Goal: Check status: Check status

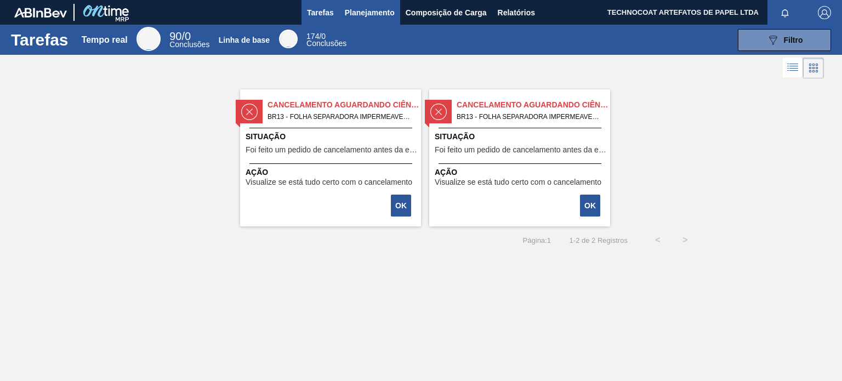
click at [364, 2] on button "Planejamento" at bounding box center [369, 12] width 61 height 25
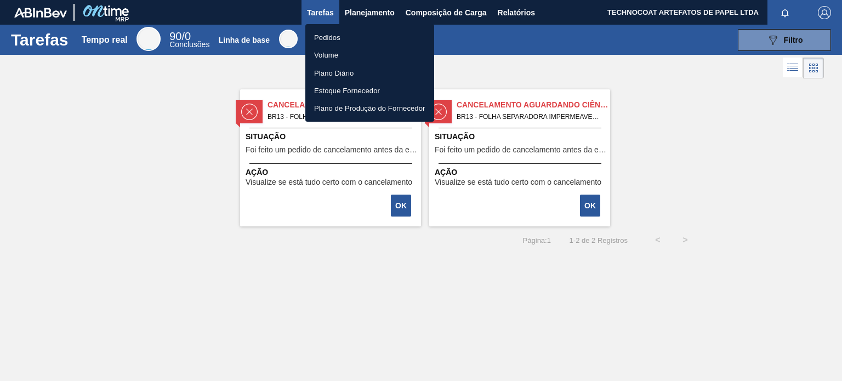
click at [359, 43] on li "Pedidos" at bounding box center [369, 37] width 129 height 18
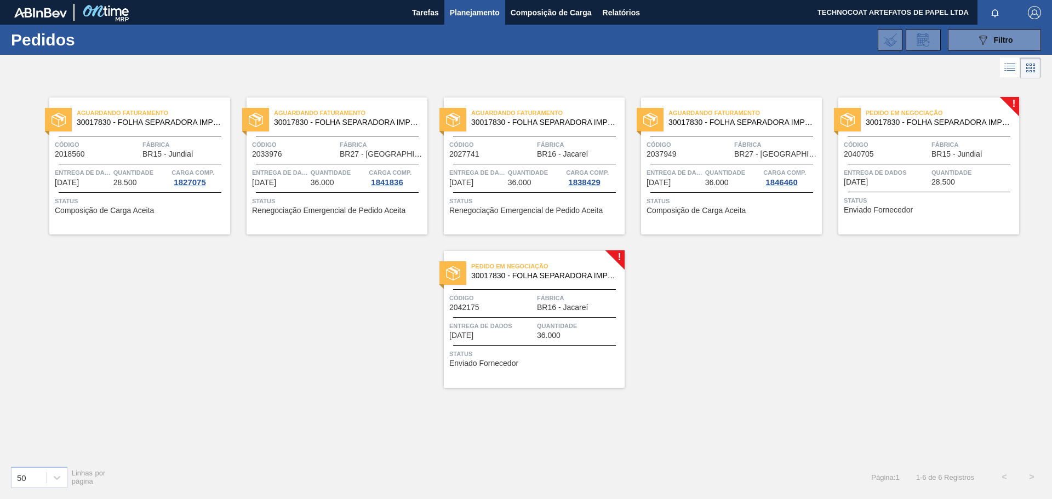
click at [841, 114] on font "Pedido em Negociação" at bounding box center [904, 113] width 77 height 7
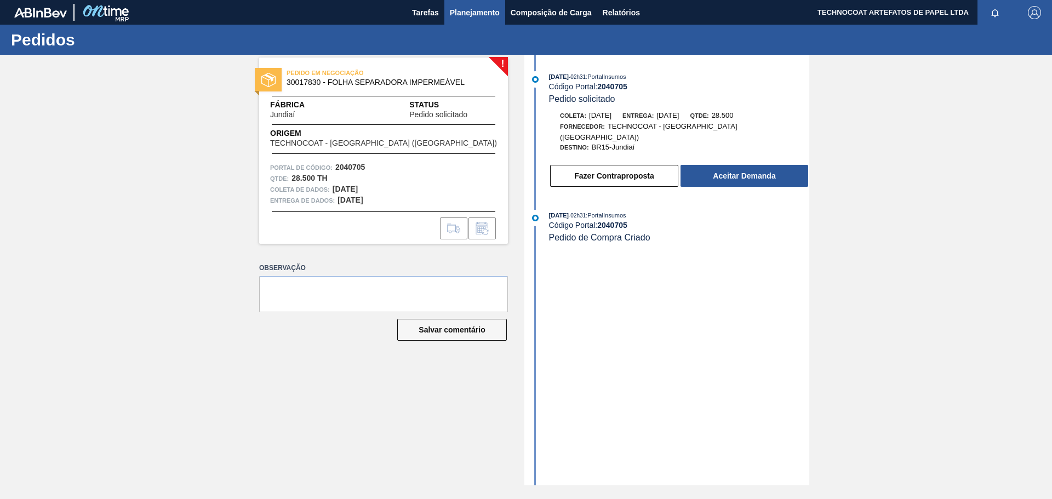
click at [479, 14] on font "Planejamento" at bounding box center [475, 12] width 50 height 9
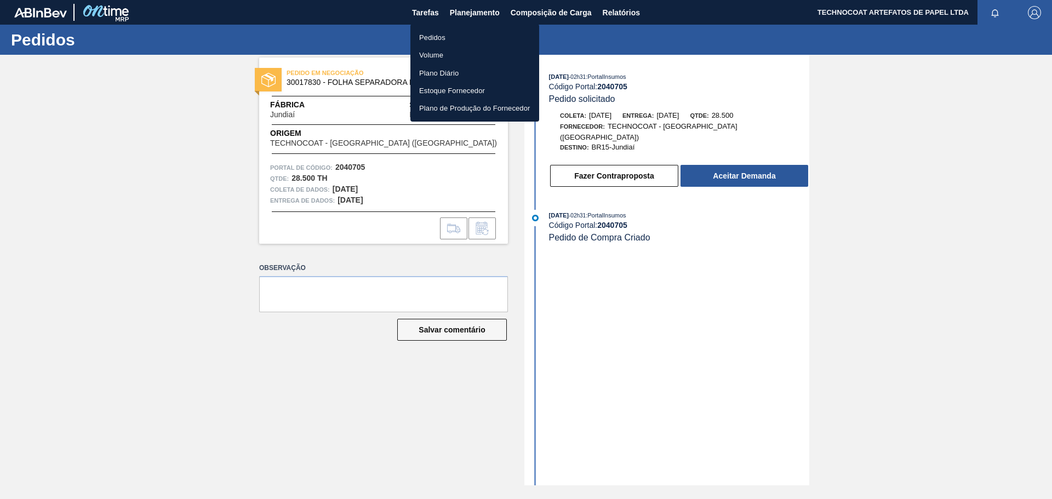
click at [471, 36] on li "Pedidos" at bounding box center [474, 37] width 129 height 18
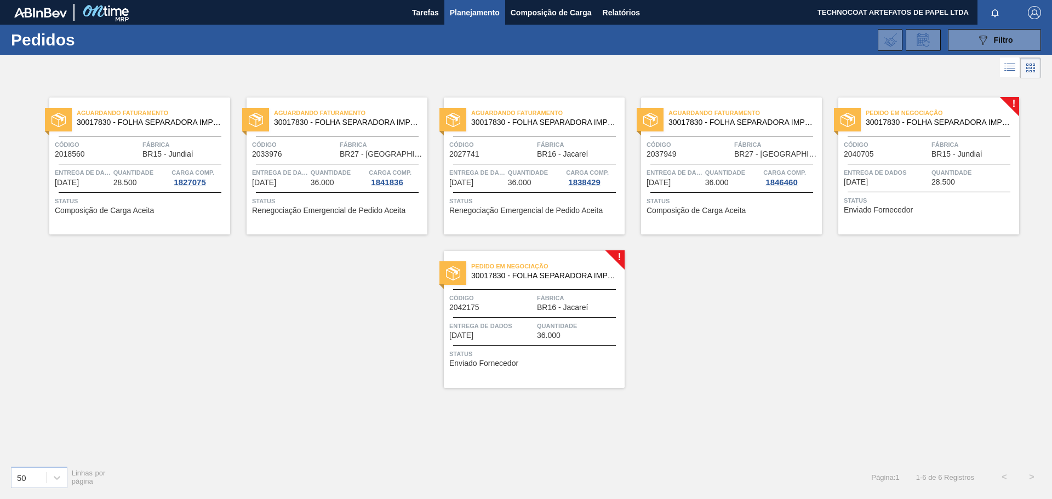
click at [233, 369] on div "Aguardando Faturamento 30017830 - FOLHA SEPARADORA IMPERMEÁVEL Código 2018560 F…" at bounding box center [526, 269] width 1052 height 376
